Goal: Find specific page/section: Find specific page/section

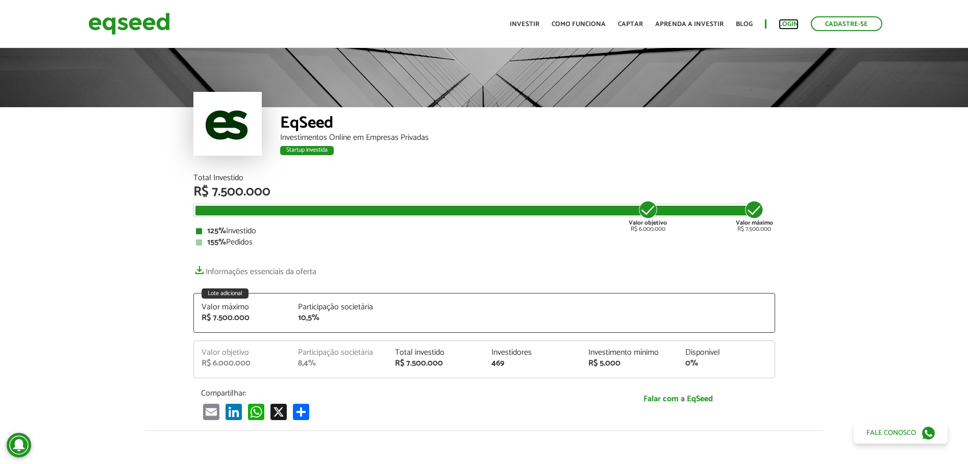
click at [786, 24] on link "Login" at bounding box center [789, 24] width 20 height 7
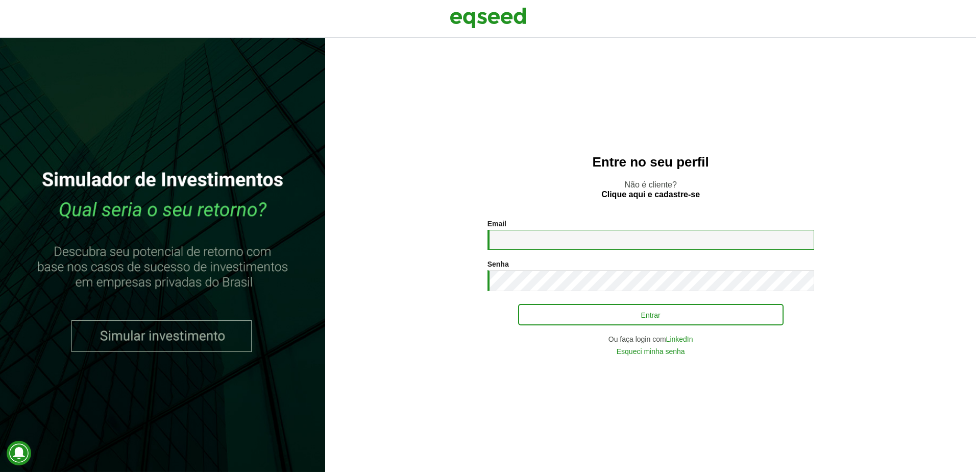
type input "**********"
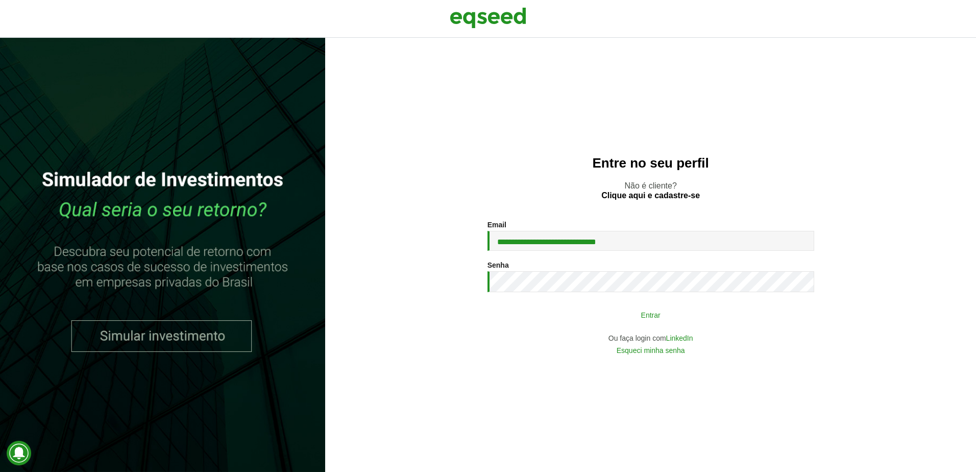
click at [580, 317] on button "Entrar" at bounding box center [650, 314] width 265 height 19
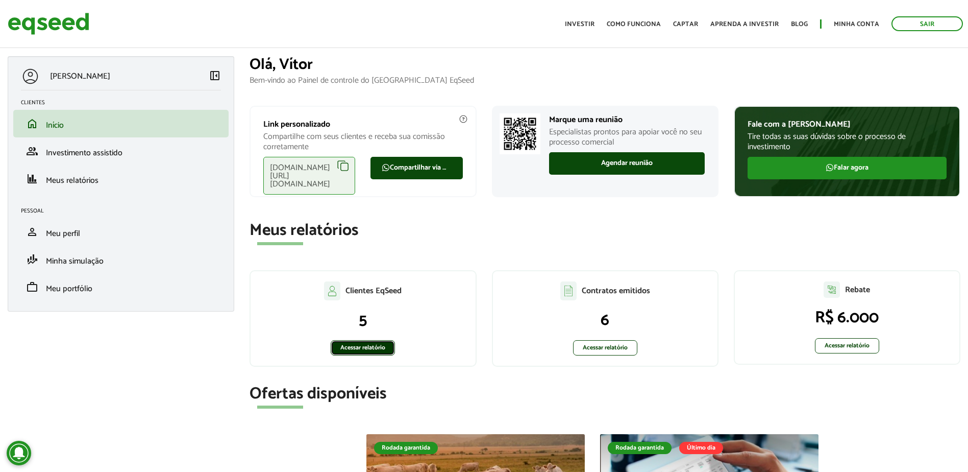
click at [375, 349] on link "Acessar relatório" at bounding box center [363, 347] width 64 height 15
